Goal: Task Accomplishment & Management: Use online tool/utility

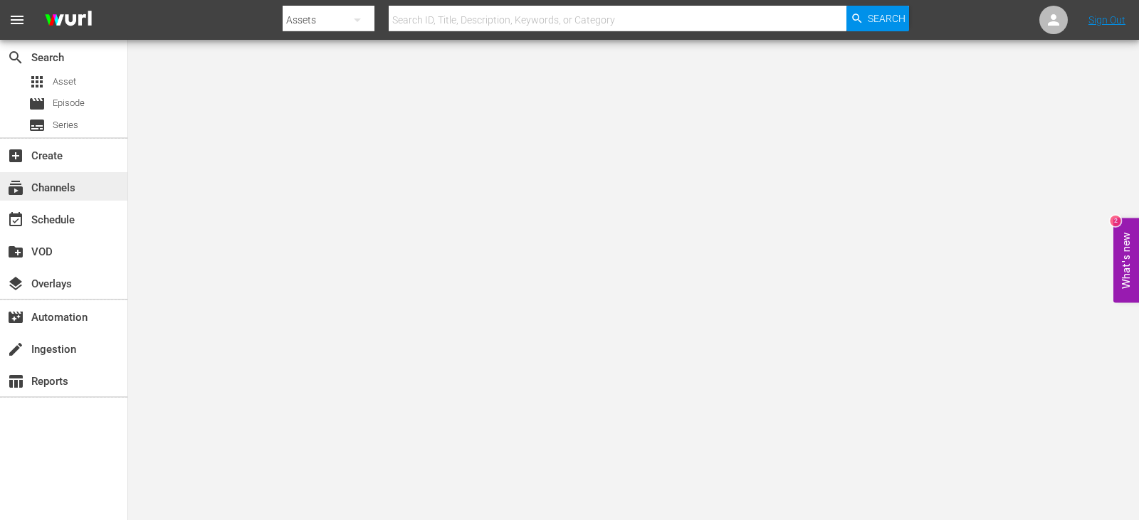
click at [67, 184] on div "subscriptions Channels" at bounding box center [40, 185] width 80 height 13
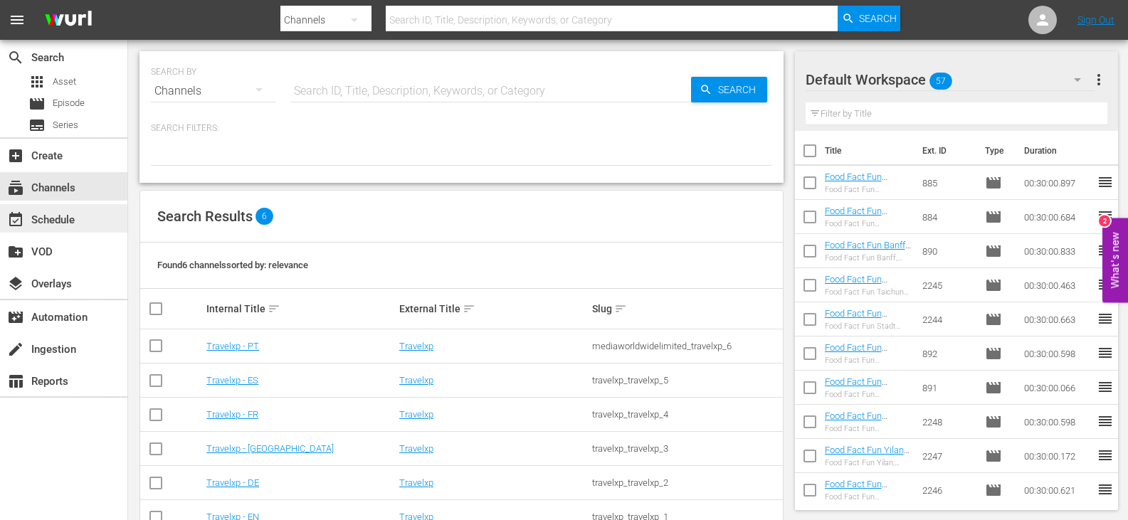
click at [69, 210] on div "event_available Schedule" at bounding box center [63, 218] width 127 height 28
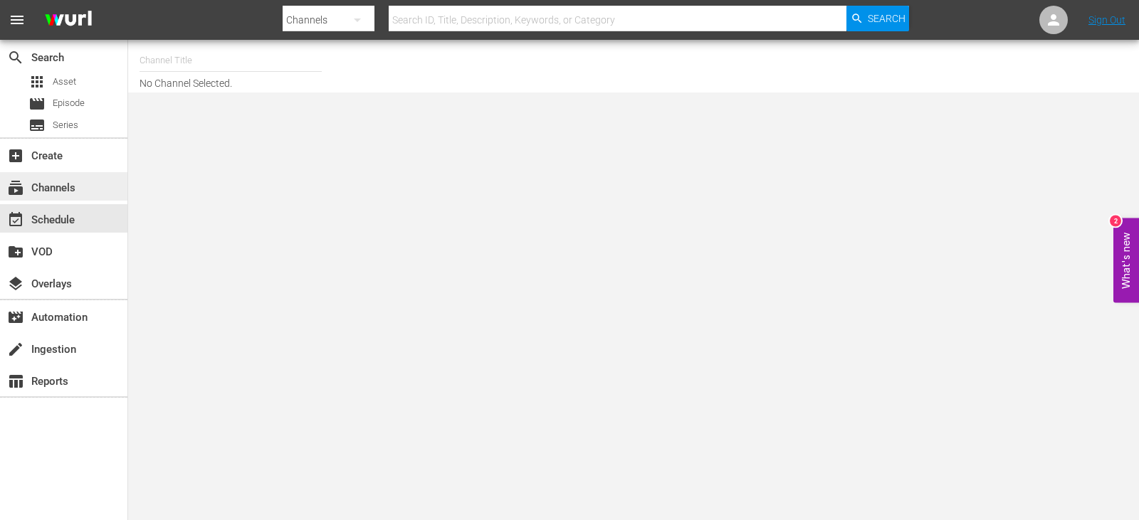
click at [64, 192] on div "subscriptions Channels" at bounding box center [40, 185] width 80 height 13
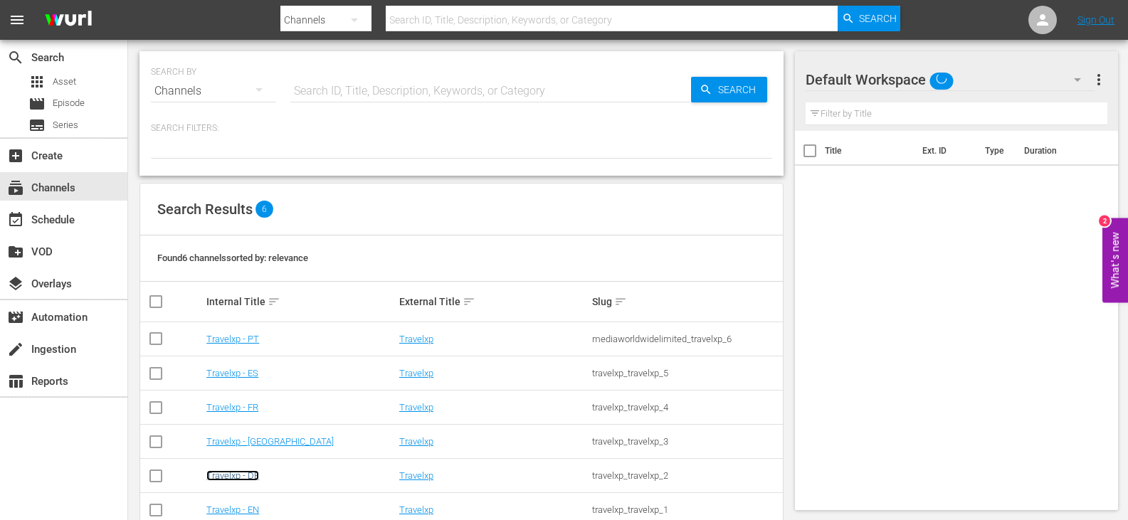
click at [233, 474] on link "Travelxp - DE" at bounding box center [232, 475] width 53 height 11
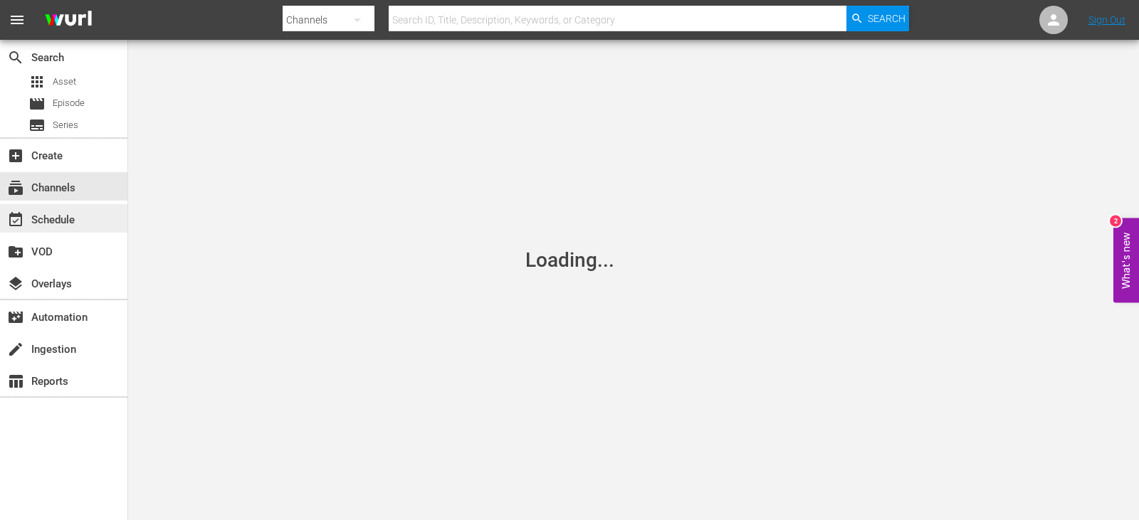
click at [79, 223] on div "event_available Schedule" at bounding box center [40, 217] width 80 height 13
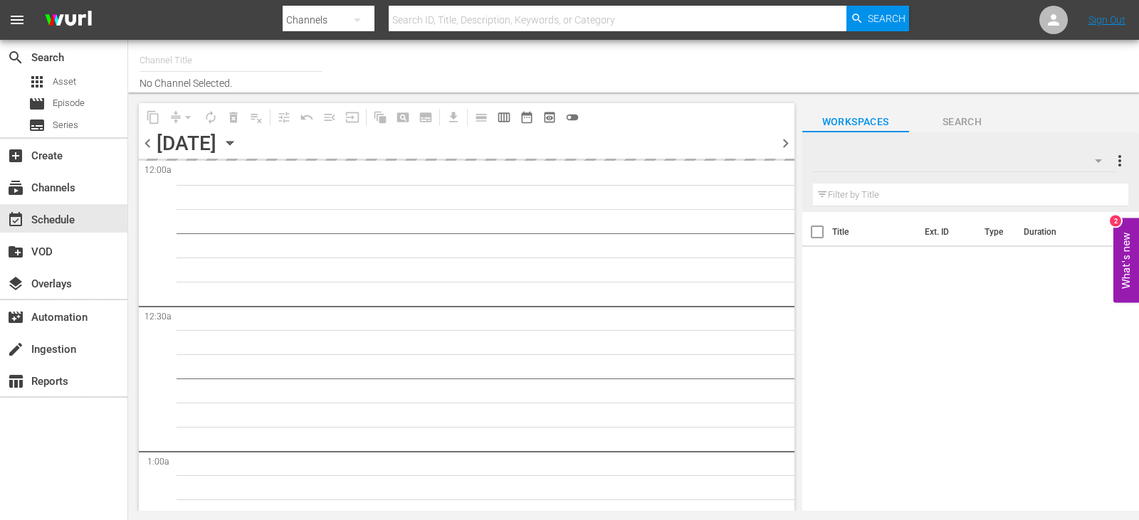
type input "Travelxp - DE (556)"
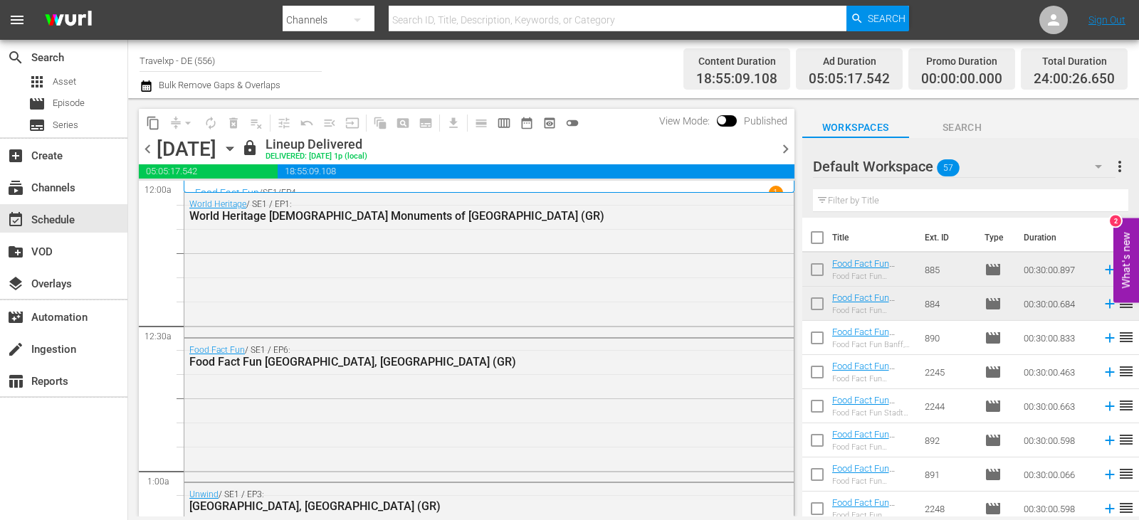
click at [784, 144] on span "chevron_right" at bounding box center [785, 149] width 18 height 18
